Goal: Task Accomplishment & Management: Complete application form

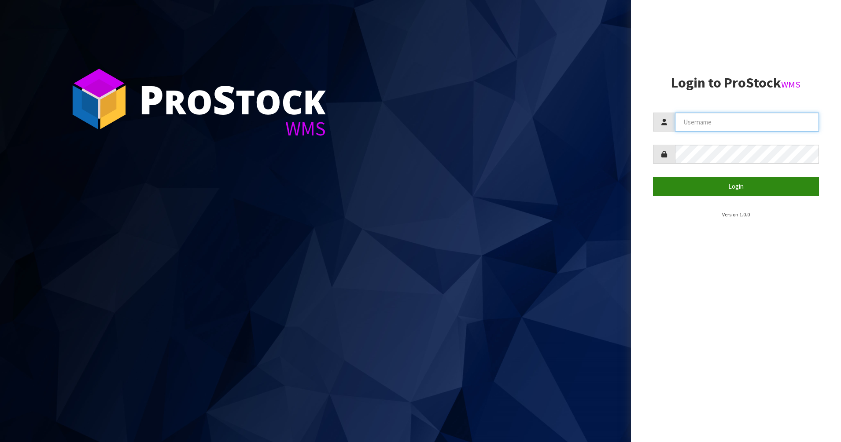
type input "PACIFICBIOLOGICS"
click at [738, 187] on button "Login" at bounding box center [736, 186] width 166 height 19
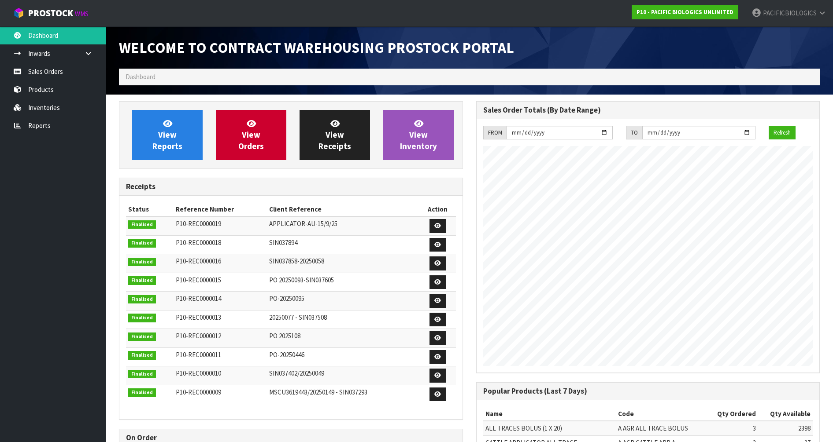
scroll to position [488, 357]
click at [242, 141] on span "View Orders" at bounding box center [251, 134] width 26 height 33
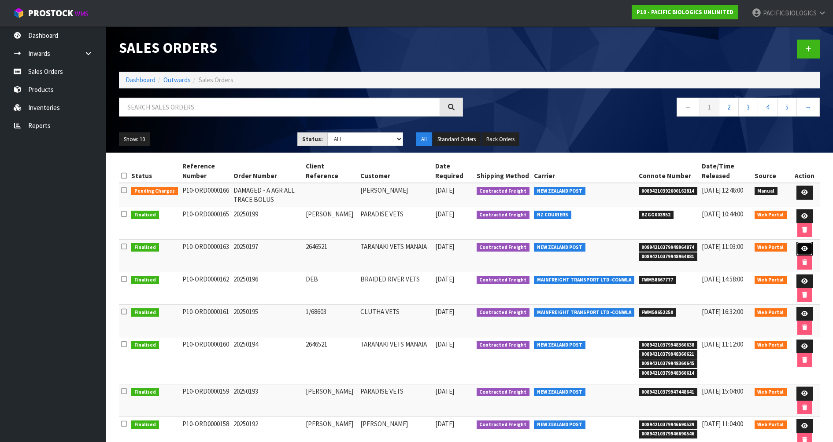
click at [802, 249] on icon at bounding box center [804, 249] width 7 height 6
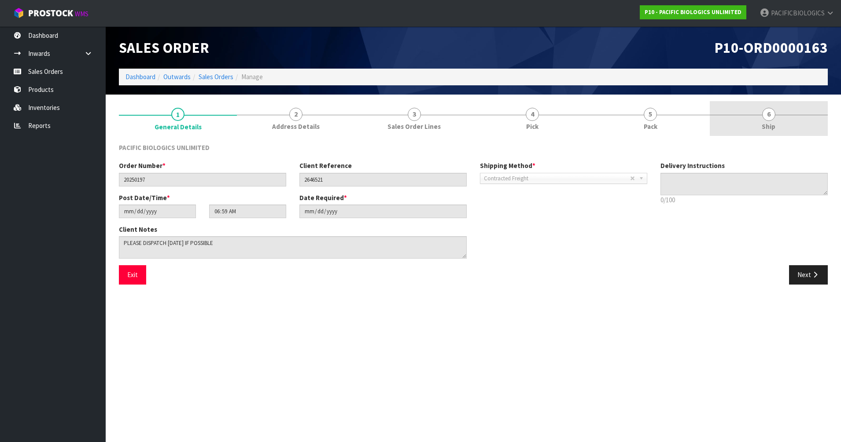
click at [769, 120] on span "6" at bounding box center [768, 114] width 13 height 13
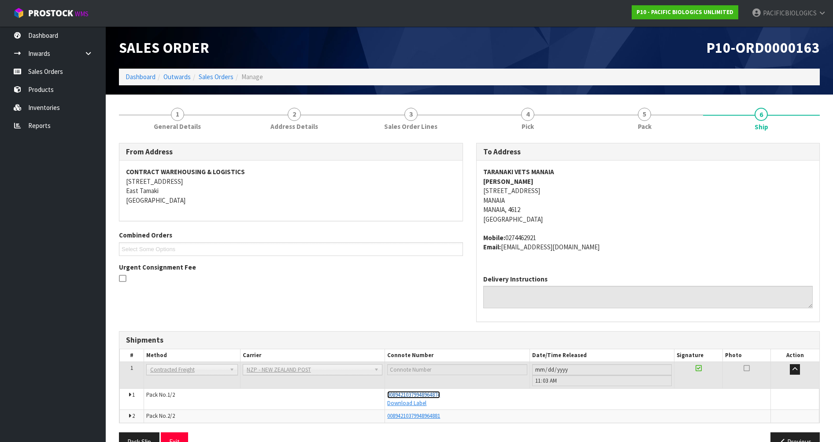
click at [436, 394] on span "00894210379948964874" at bounding box center [413, 394] width 53 height 7
click at [226, 77] on link "Sales Orders" at bounding box center [216, 77] width 35 height 8
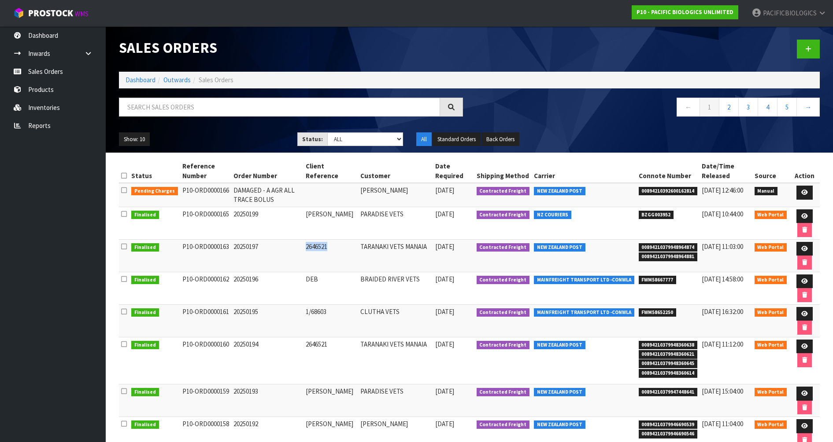
drag, startPoint x: 339, startPoint y: 247, endPoint x: 315, endPoint y: 246, distance: 23.8
click at [315, 246] on td "2646521" at bounding box center [330, 256] width 55 height 33
copy td "2646521"
click at [809, 48] on icon at bounding box center [808, 49] width 6 height 7
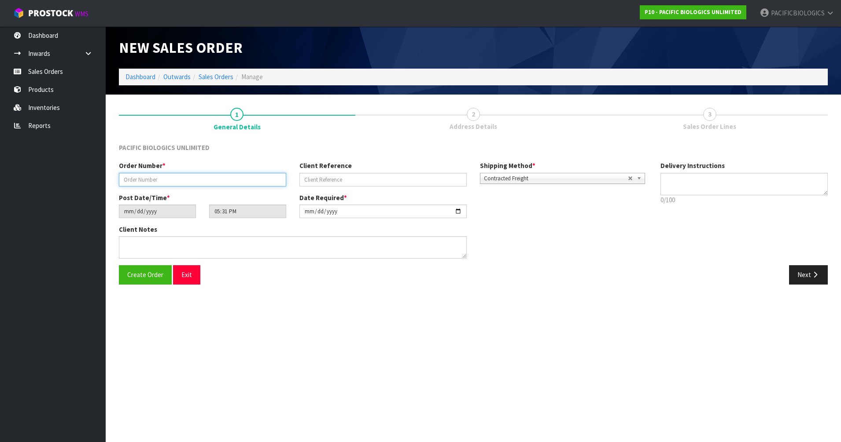
click at [207, 177] on input "text" at bounding box center [202, 180] width 167 height 14
type input "20250200"
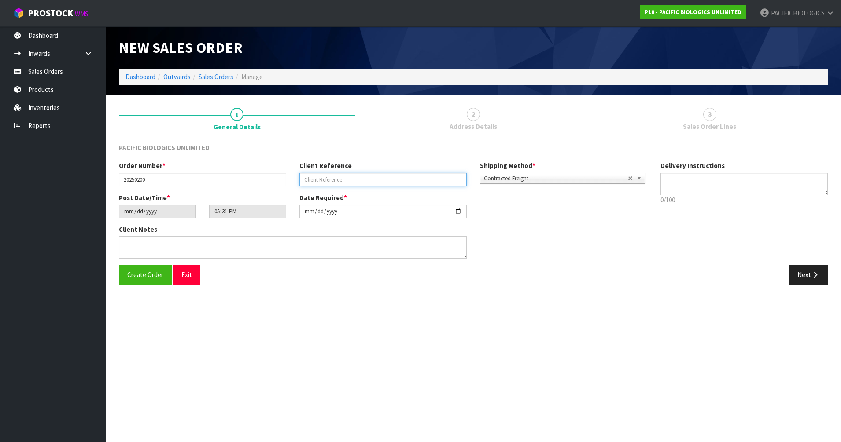
click at [332, 179] on input "text" at bounding box center [382, 180] width 167 height 14
paste input "2646521"
type input "2646521"
click at [820, 278] on button "Next" at bounding box center [808, 274] width 39 height 19
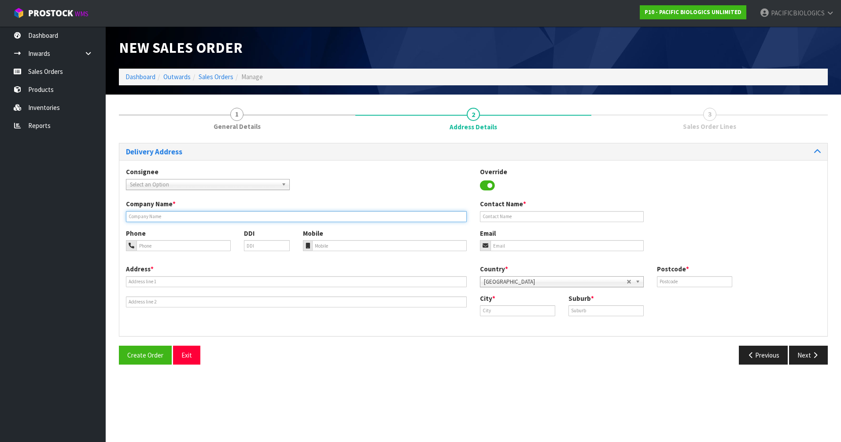
click at [155, 217] on input "text" at bounding box center [296, 216] width 341 height 11
type input "TARANAKI VETS MANAIA"
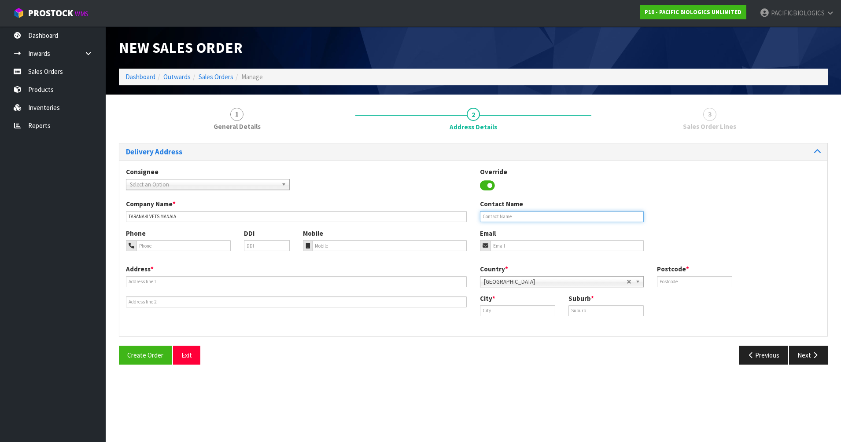
click at [498, 216] on input "text" at bounding box center [562, 216] width 164 height 11
type input "[PERSON_NAME]"
click at [509, 250] on input "email" at bounding box center [566, 245] width 153 height 11
type input "[EMAIL_ADDRESS][DOMAIN_NAME]"
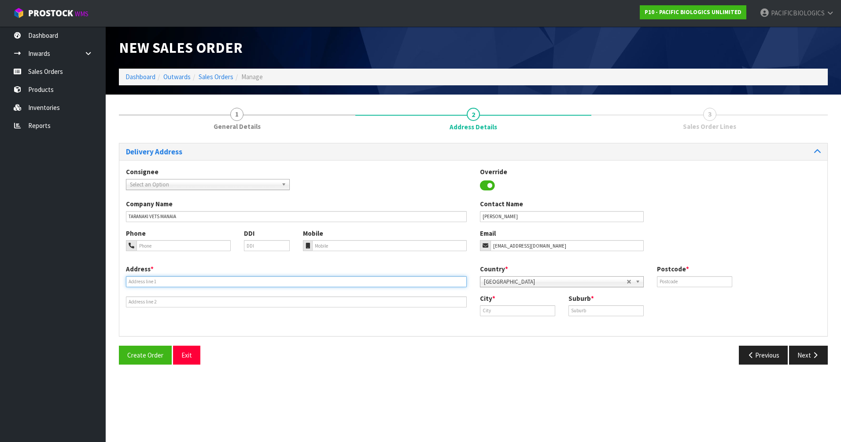
click at [161, 282] on input "text" at bounding box center [296, 281] width 341 height 11
type input "[STREET_ADDRESS]"
click at [530, 317] on div "City * Suburb *" at bounding box center [650, 308] width 354 height 29
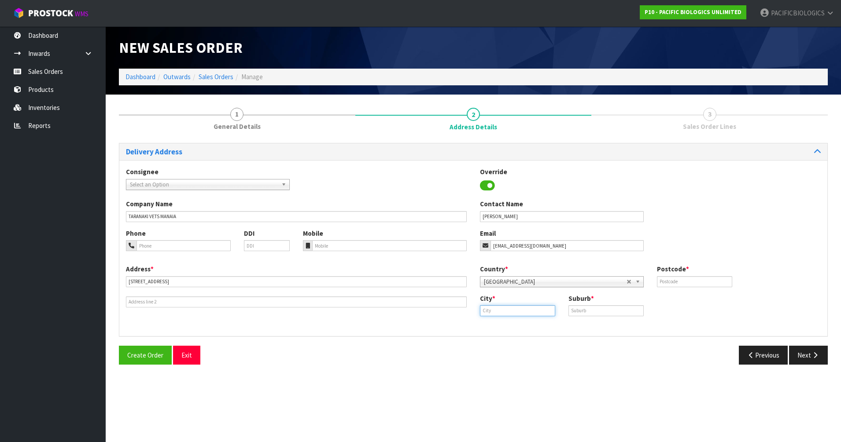
click at [529, 312] on input "text" at bounding box center [517, 311] width 75 height 11
click at [486, 310] on input "manaia" at bounding box center [517, 311] width 75 height 11
type input "Manaia"
click at [579, 308] on input "text" at bounding box center [605, 311] width 75 height 11
type input "MANAIA"
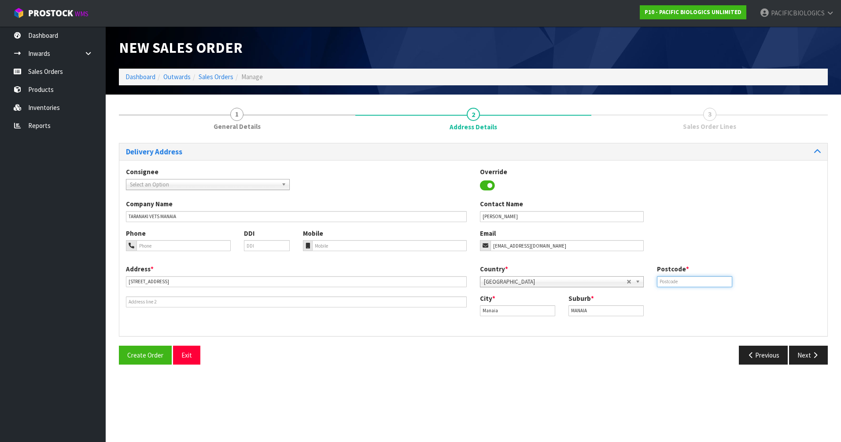
drag, startPoint x: 670, startPoint y: 281, endPoint x: 570, endPoint y: 212, distance: 121.9
click at [670, 281] on input "text" at bounding box center [694, 281] width 75 height 11
type input "4612"
click at [810, 357] on button "Next" at bounding box center [808, 355] width 39 height 19
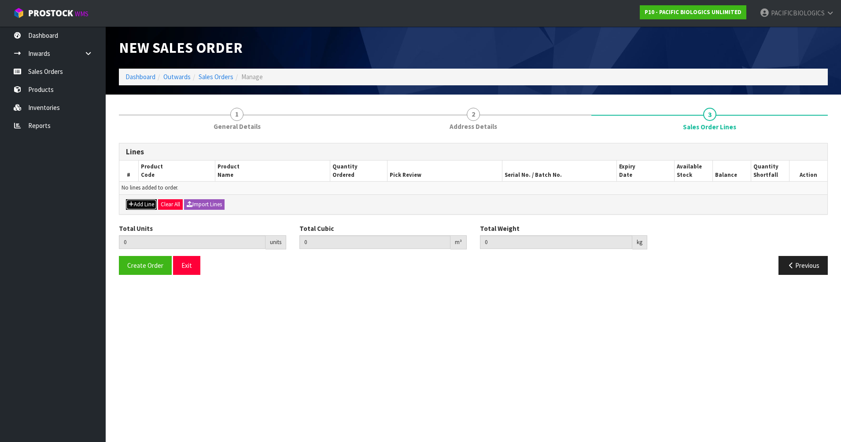
click at [146, 205] on button "Add Line" at bounding box center [141, 204] width 31 height 11
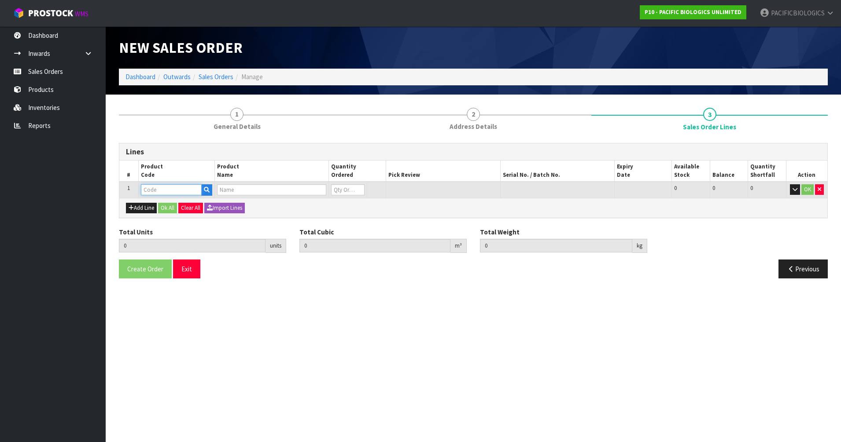
click at [148, 190] on input "text" at bounding box center [171, 189] width 61 height 11
type input "A AGR S"
click at [189, 203] on link "A AGR S HEEP APP A" at bounding box center [178, 205] width 74 height 12
type input "A AGR SHEEP APP A"
type input "0.000000"
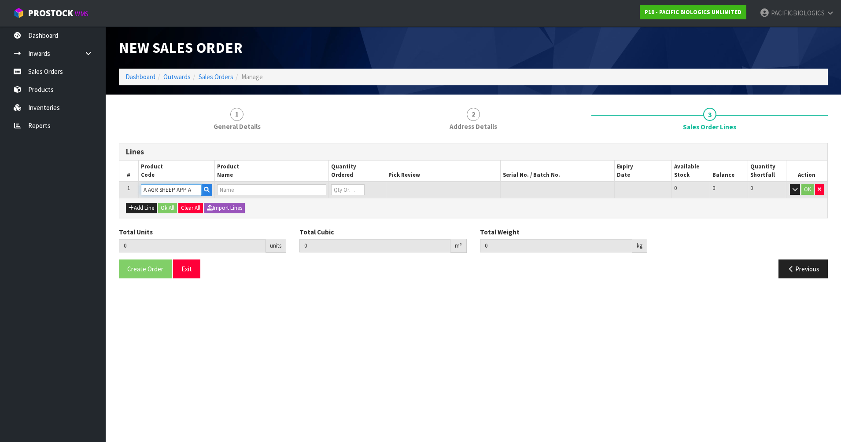
type input "0.000"
type input "SHEEP APPLICATOR A"
type input "0"
click at [342, 190] on input "0" at bounding box center [347, 189] width 33 height 11
type input "0"
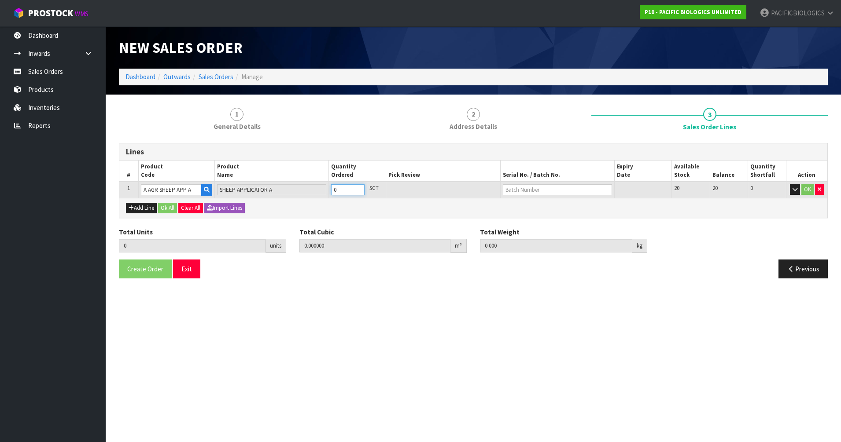
type input "0"
type input "4"
type input "0.00112"
type input "8"
type input "4"
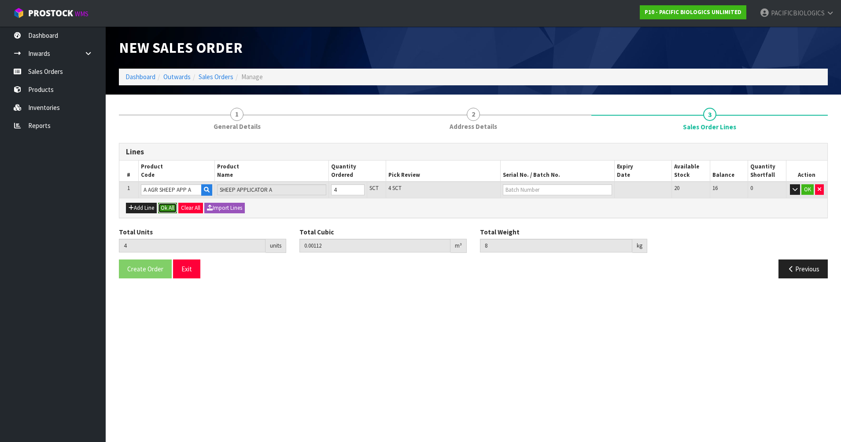
click at [170, 206] on button "Ok All" at bounding box center [167, 208] width 19 height 11
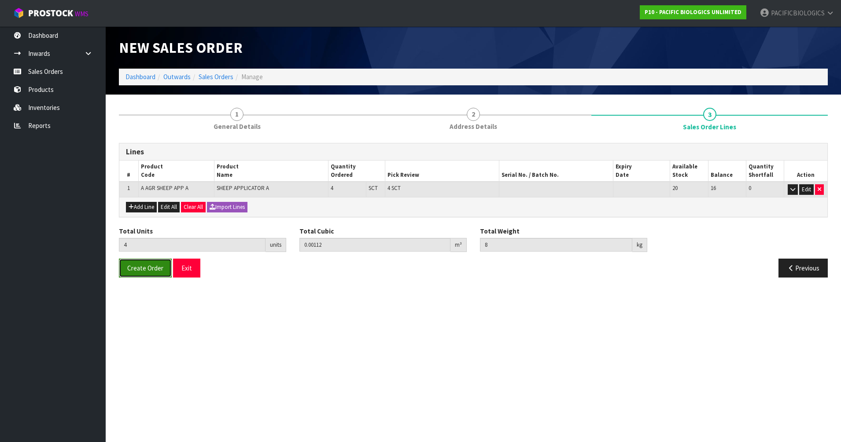
click at [145, 272] on span "Create Order" at bounding box center [145, 268] width 36 height 8
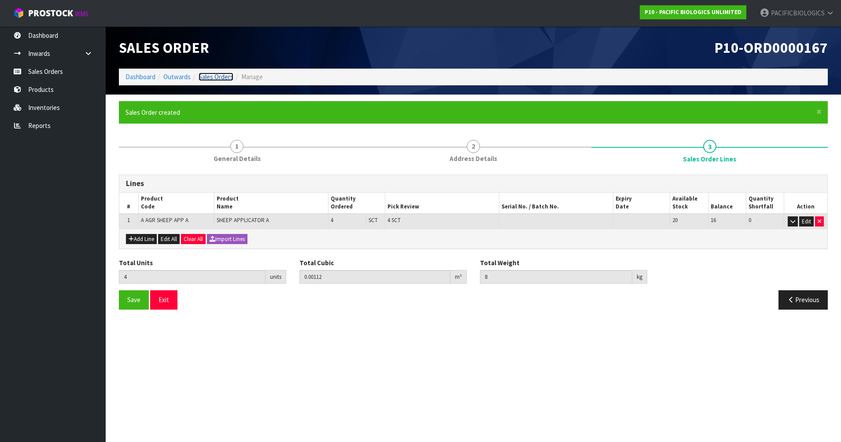
click at [208, 76] on link "Sales Orders" at bounding box center [216, 77] width 35 height 8
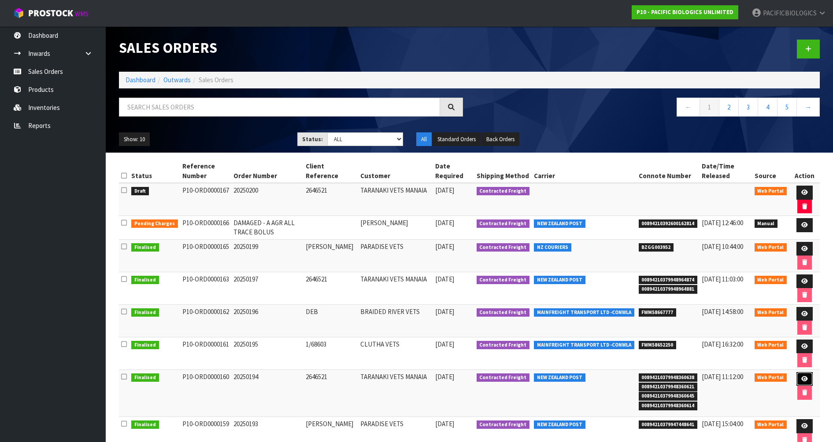
click at [803, 378] on icon at bounding box center [804, 379] width 7 height 6
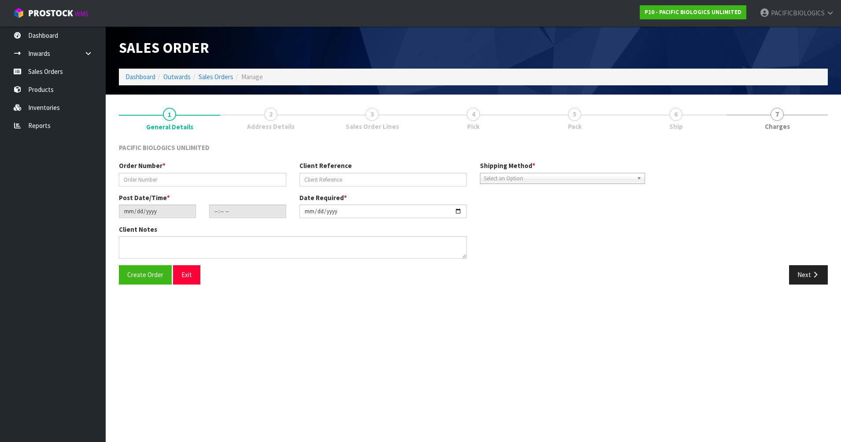
type input "20250194"
type input "2646521"
type input "[DATE]"
type input "10:16:00.000"
type input "[DATE]"
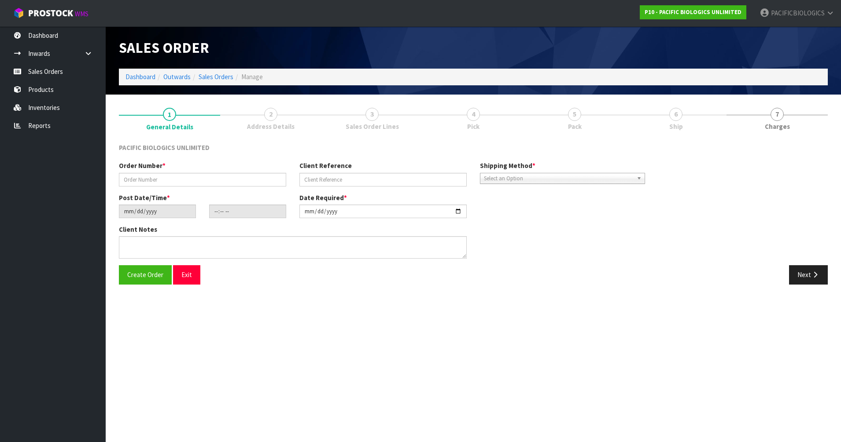
type textarea "PLEASE DESPATCH ASAP"
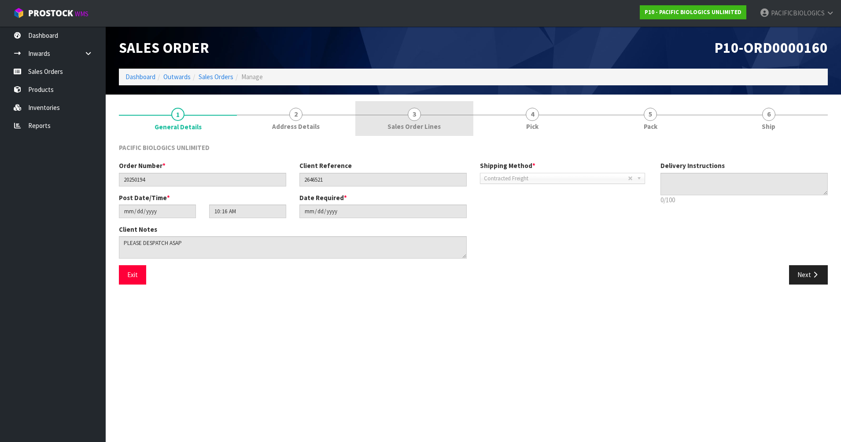
click at [426, 121] on link "3 Sales Order Lines" at bounding box center [414, 118] width 118 height 35
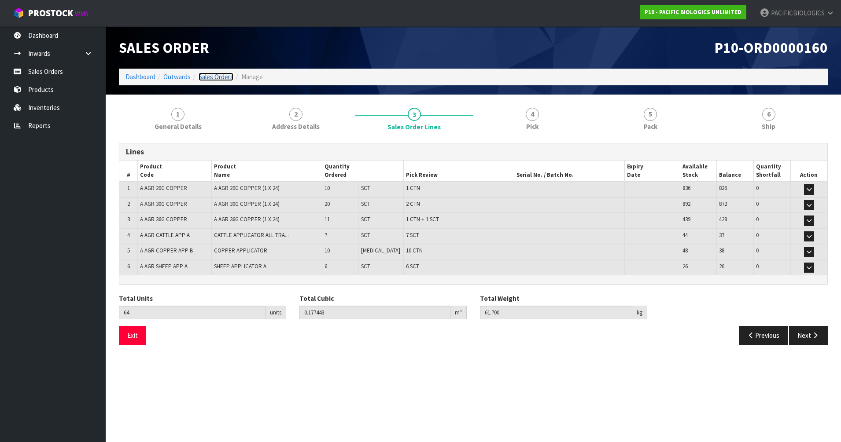
click at [213, 76] on link "Sales Orders" at bounding box center [216, 77] width 35 height 8
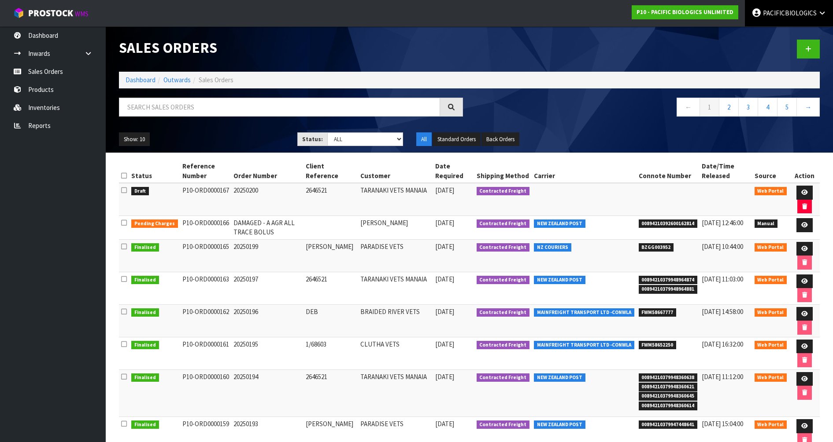
click at [791, 18] on link "PACIFICBIOLOGICS" at bounding box center [789, 13] width 88 height 26
click at [782, 36] on link "Logout" at bounding box center [798, 35] width 70 height 12
